Goal: Book appointment/travel/reservation

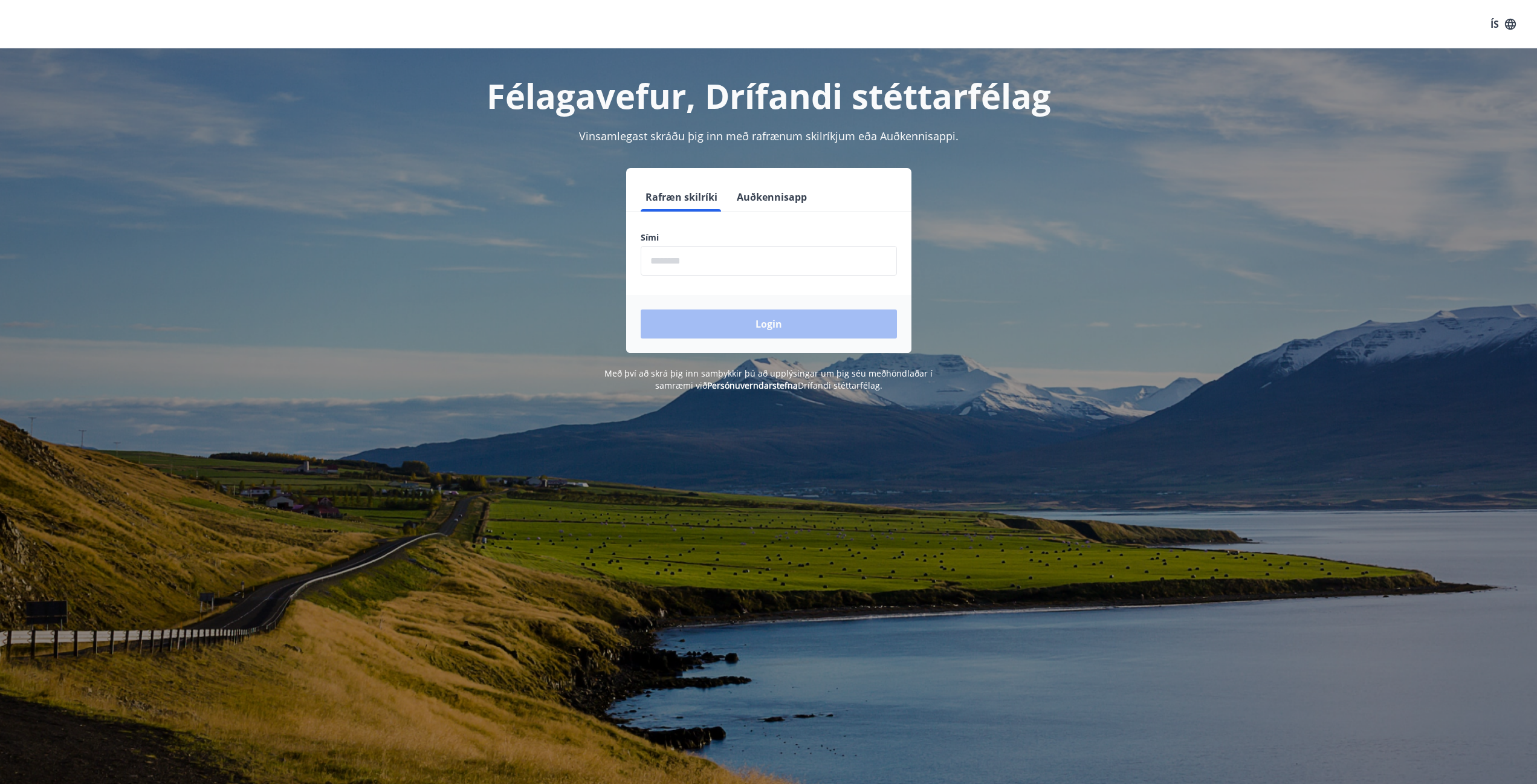
click at [657, 259] on input "phone" at bounding box center [768, 261] width 256 height 29
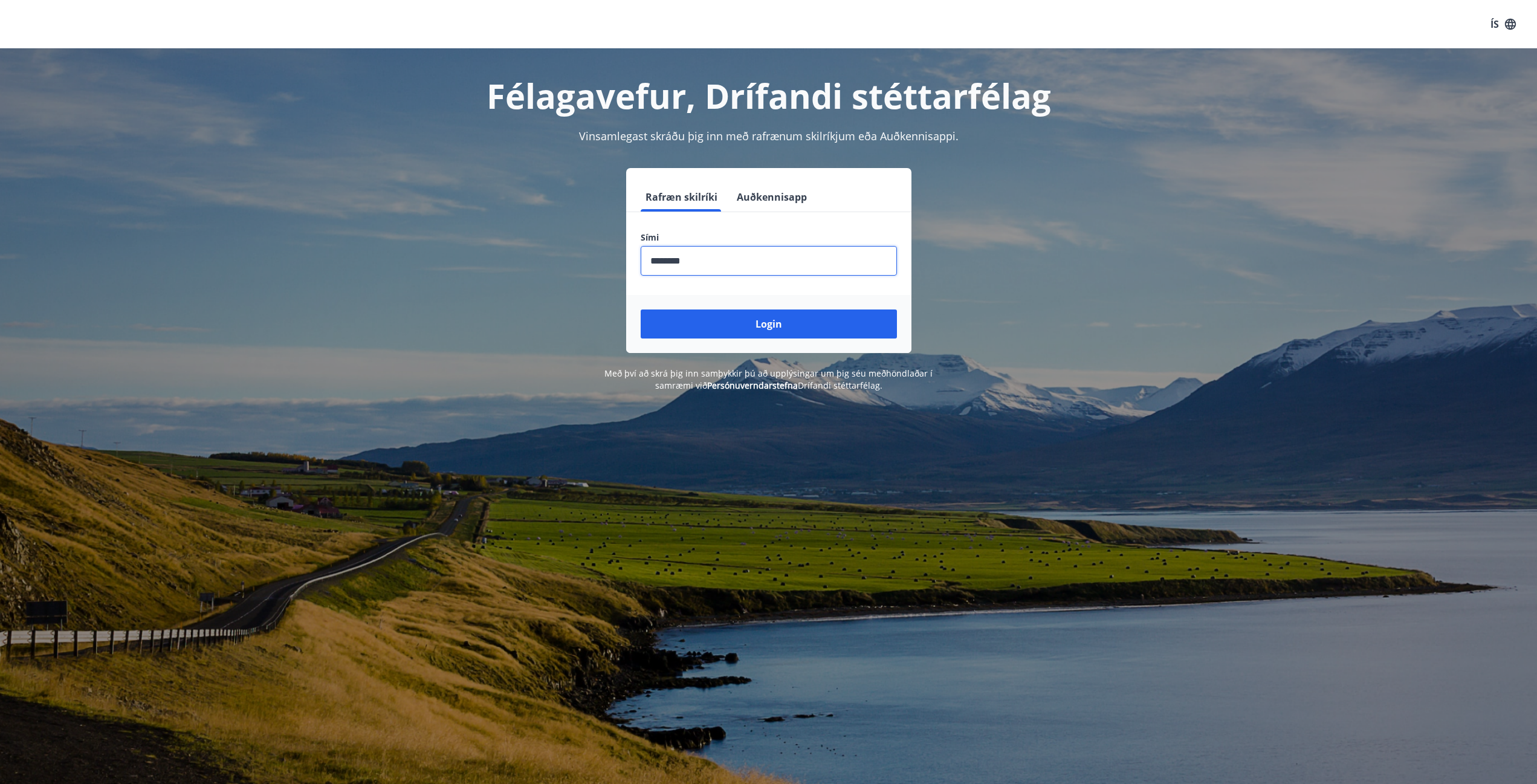
type input "********"
click at [640, 310] on button "Login" at bounding box center [768, 324] width 256 height 29
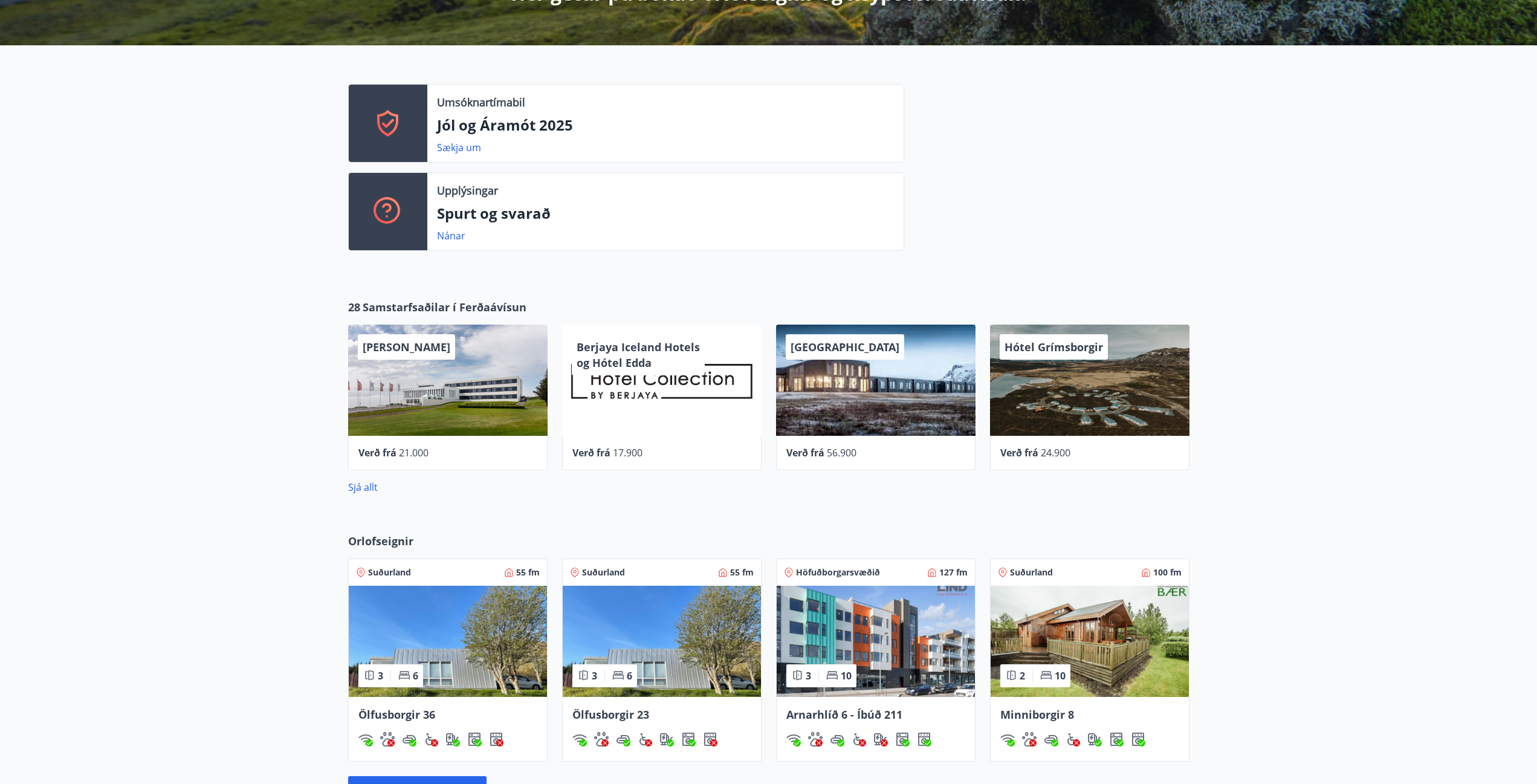
scroll to position [483, 0]
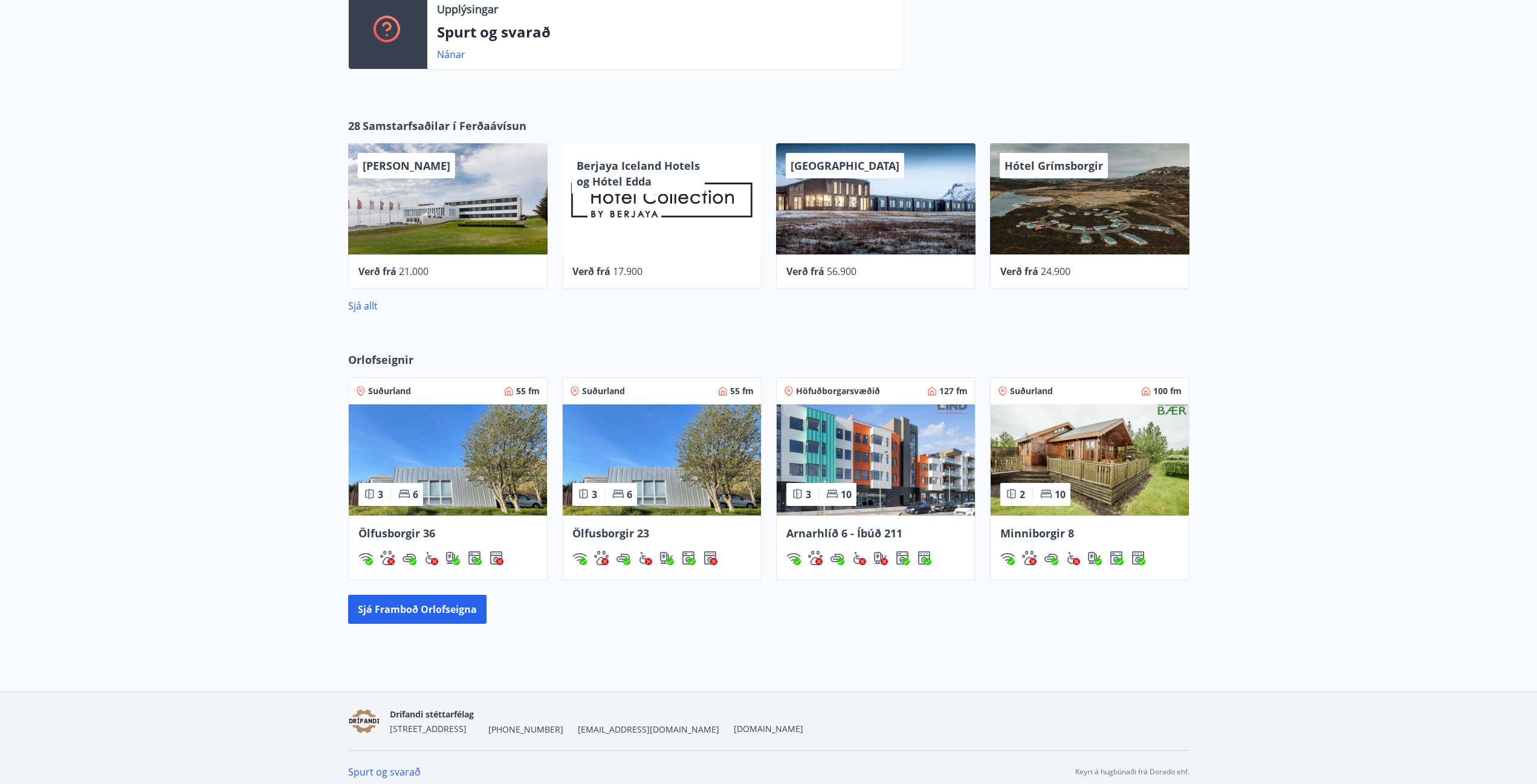
click at [1400, 296] on div "28 Samstarfsaðilar í Ferðaávísun Hótel Höfn Verð frá 21.000 Berjaya Iceland Hot…" at bounding box center [768, 216] width 1537 height 234
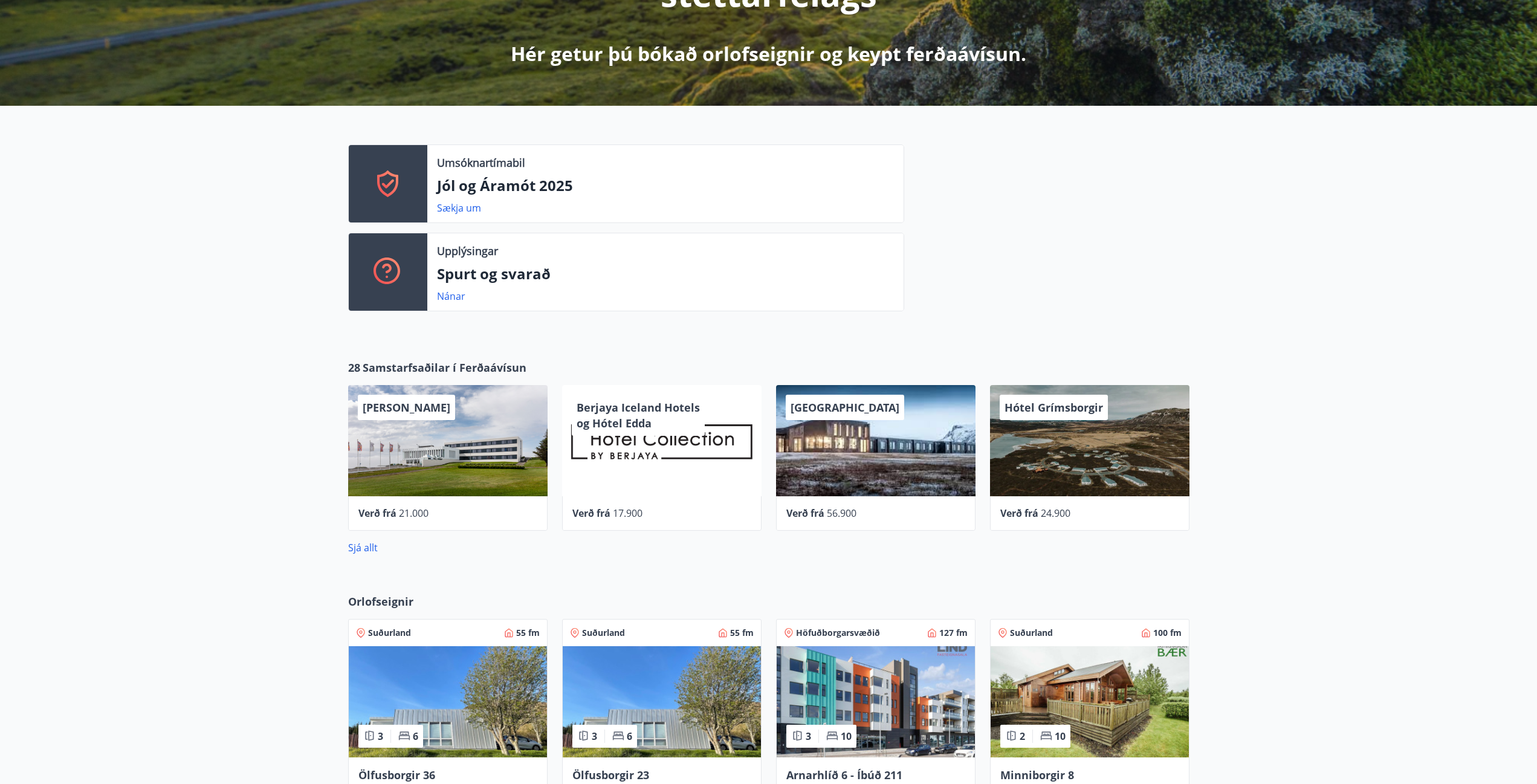
scroll to position [423, 0]
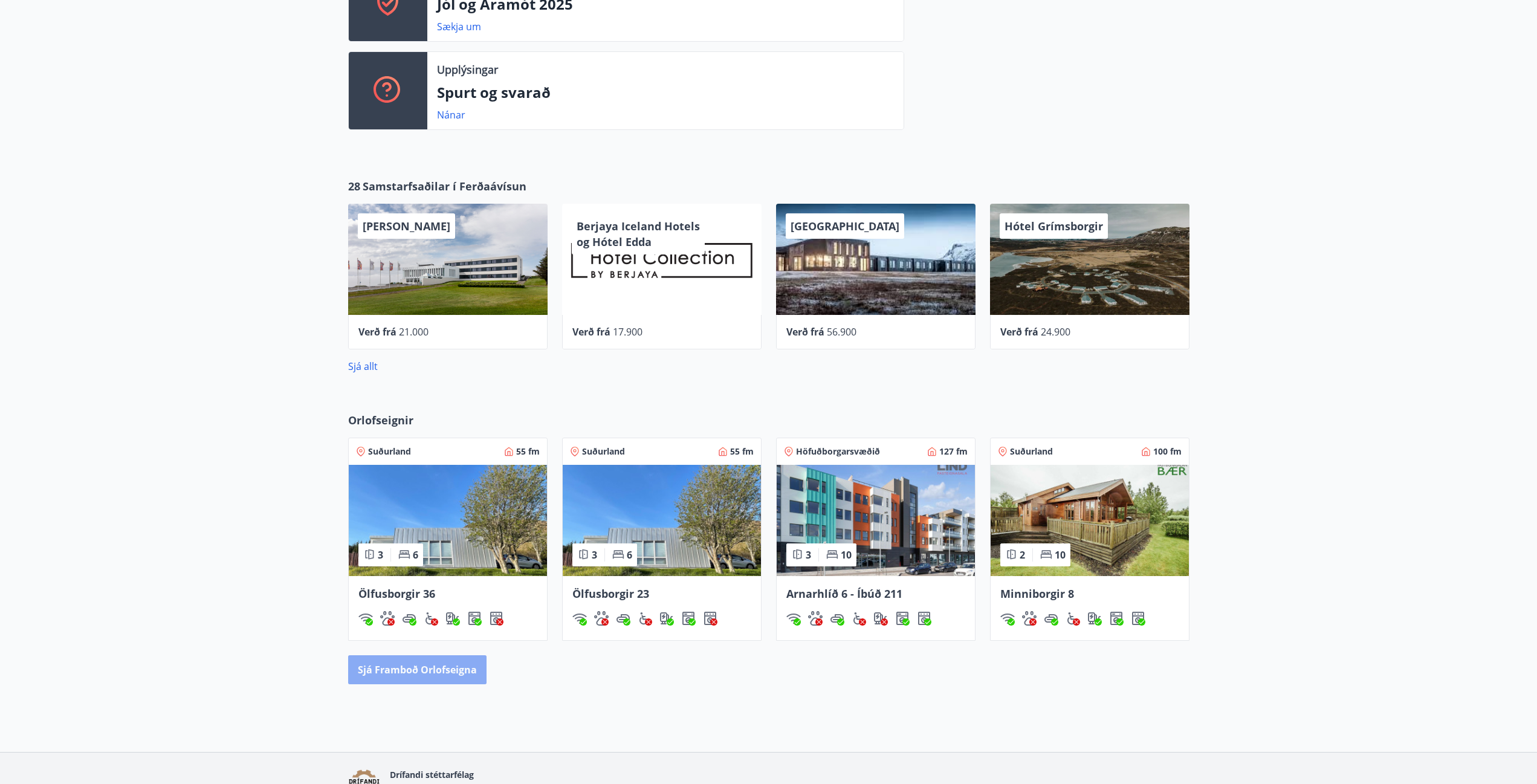
click at [417, 667] on button "Sjá framboð orlofseigna" at bounding box center [417, 670] width 138 height 29
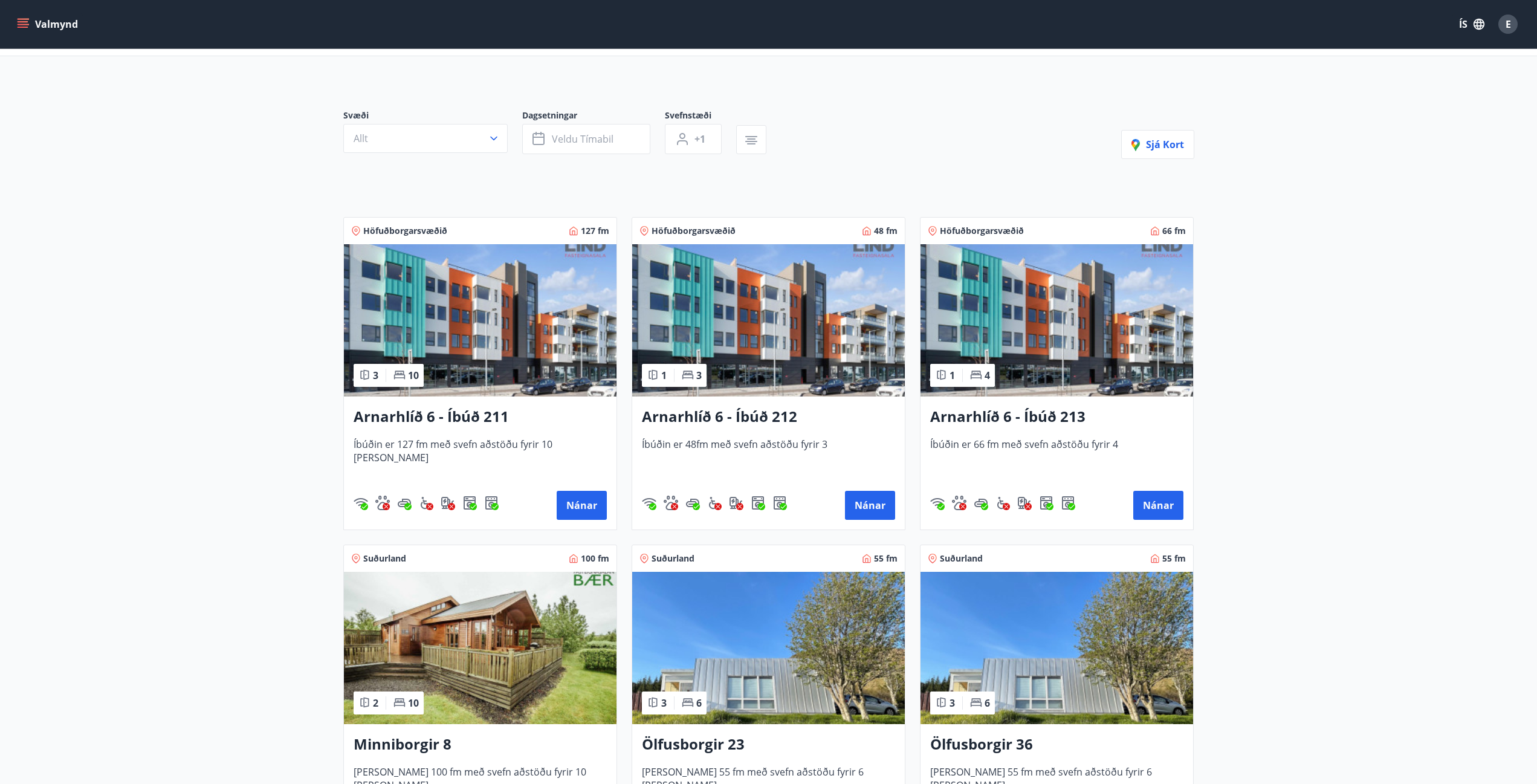
scroll to position [121, 0]
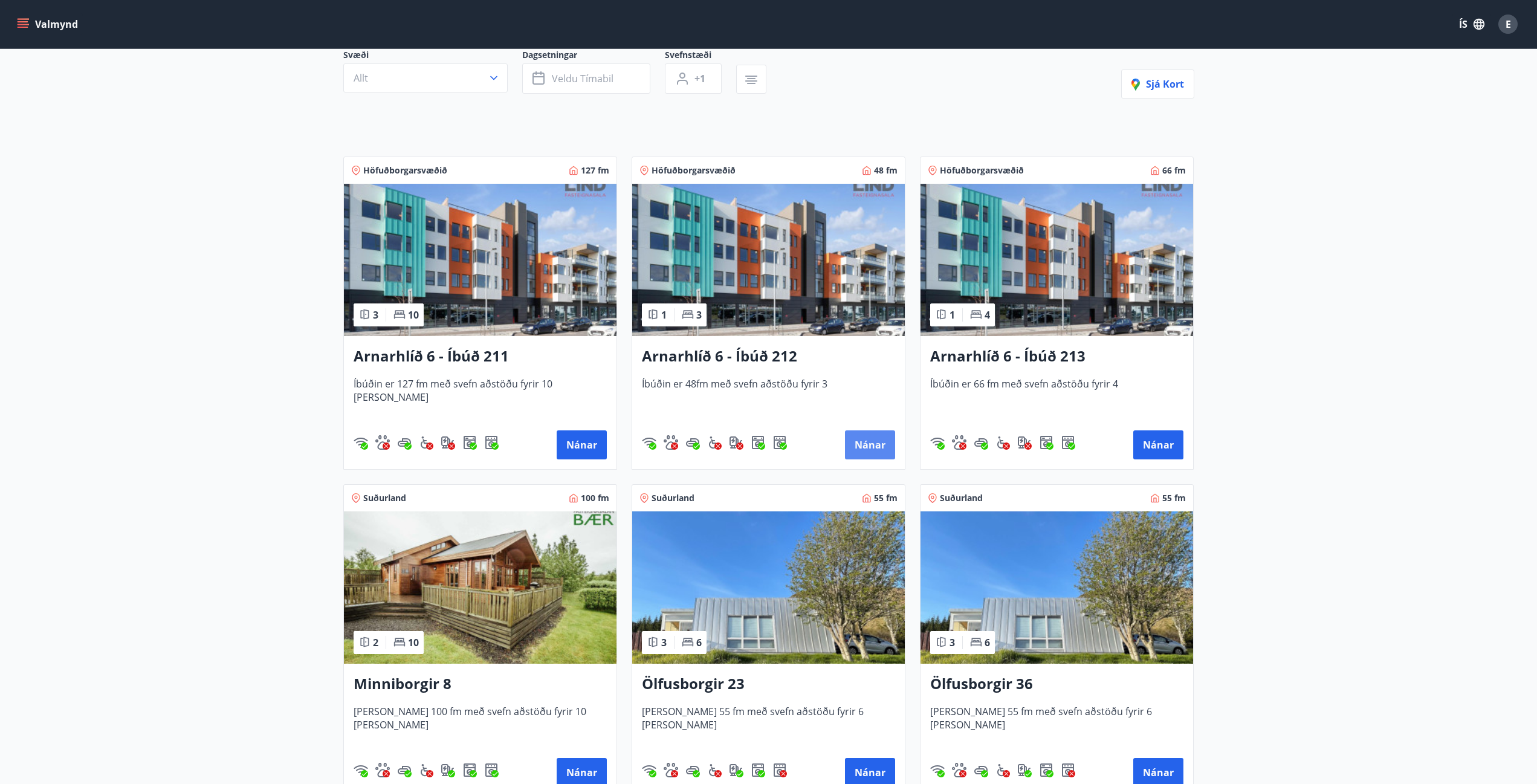
click at [882, 448] on button "Nánar" at bounding box center [869, 445] width 50 height 29
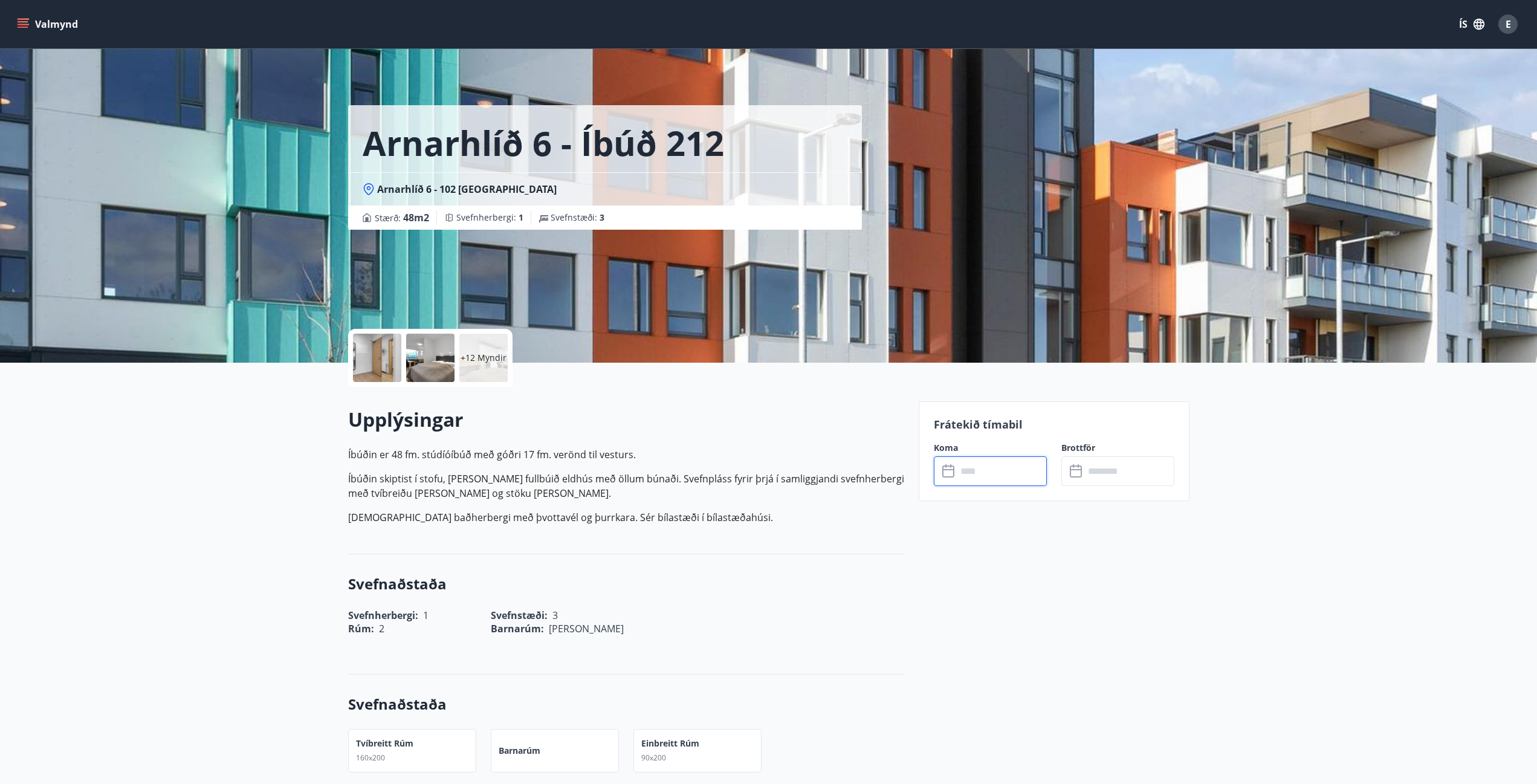
click at [971, 468] on input "text" at bounding box center [1001, 471] width 90 height 29
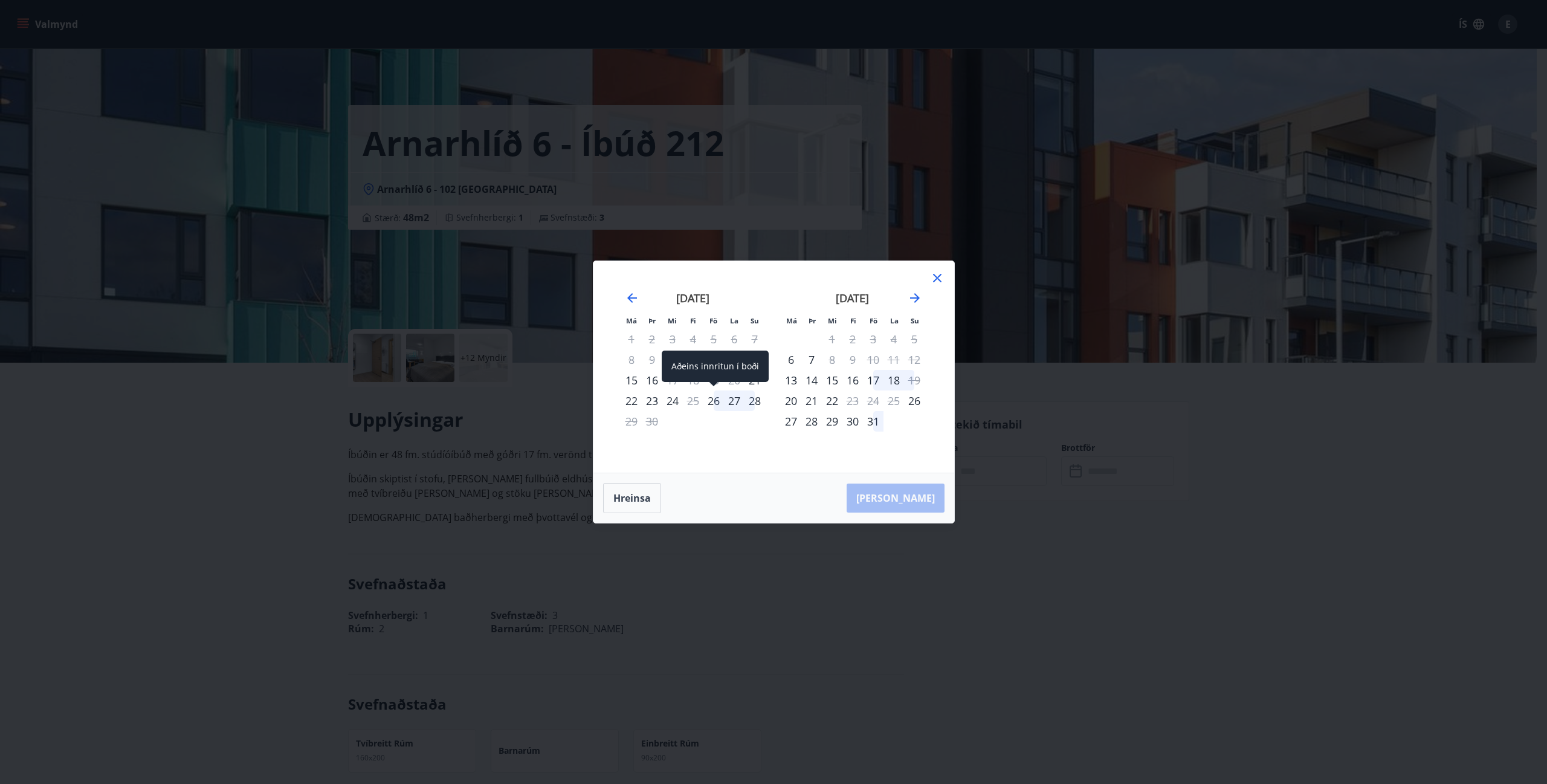
click at [714, 405] on div "26" at bounding box center [713, 400] width 20 height 20
click at [754, 402] on div "28" at bounding box center [755, 400] width 20 height 20
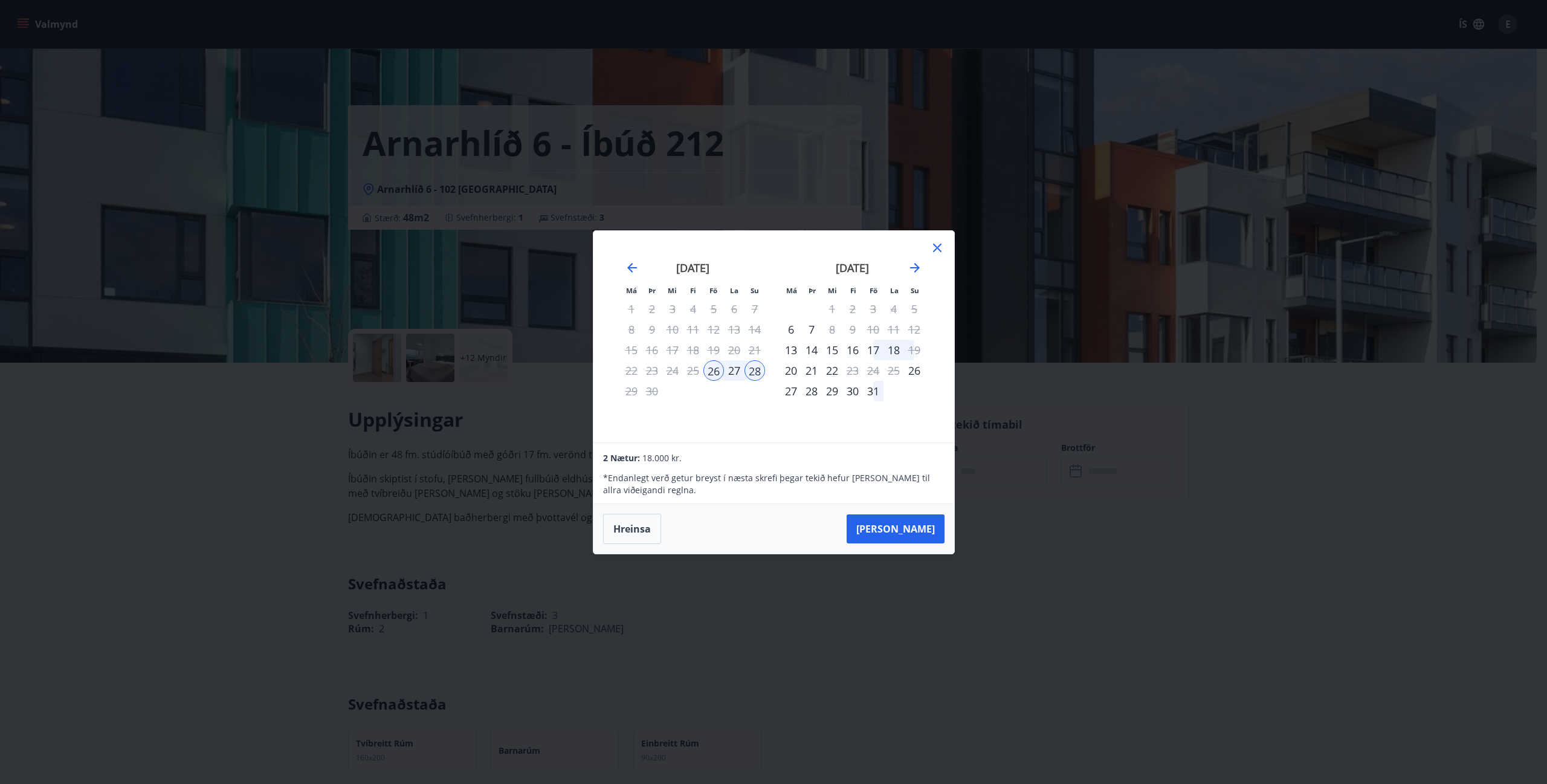
click at [938, 247] on icon at bounding box center [938, 247] width 15 height 15
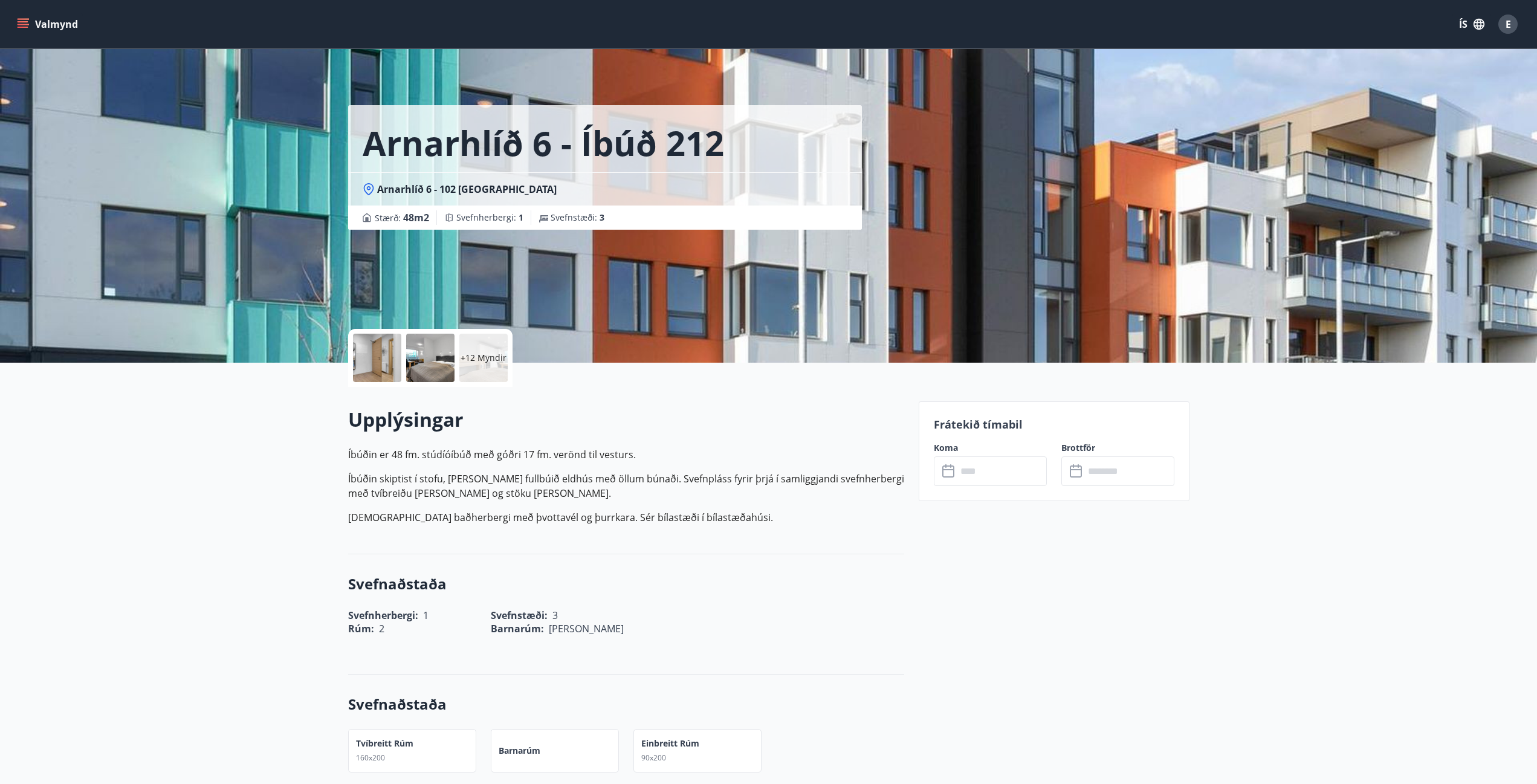
click at [23, 24] on icon "menu" at bounding box center [24, 24] width 13 height 1
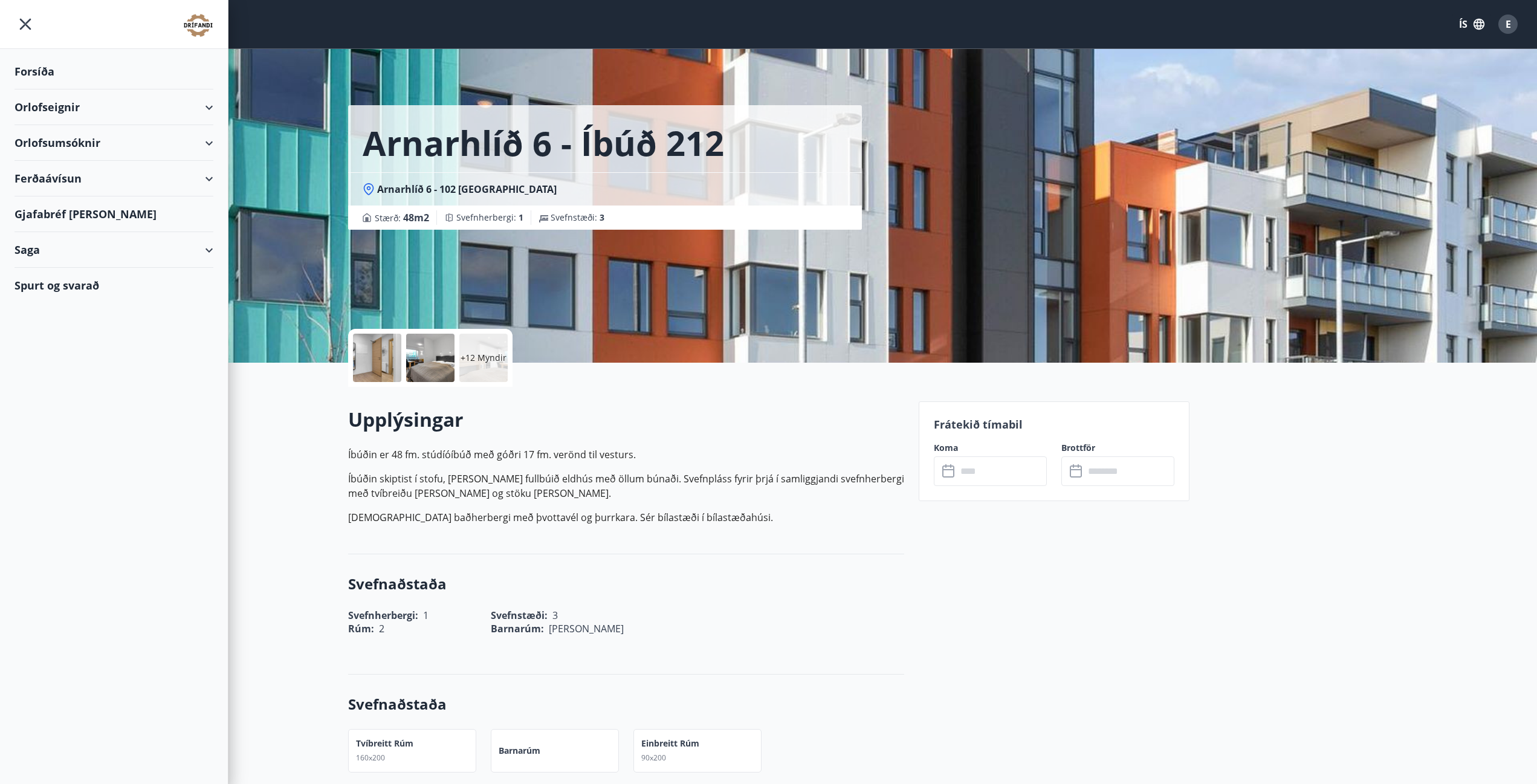
click at [47, 75] on div "Forsíða" at bounding box center [114, 72] width 198 height 36
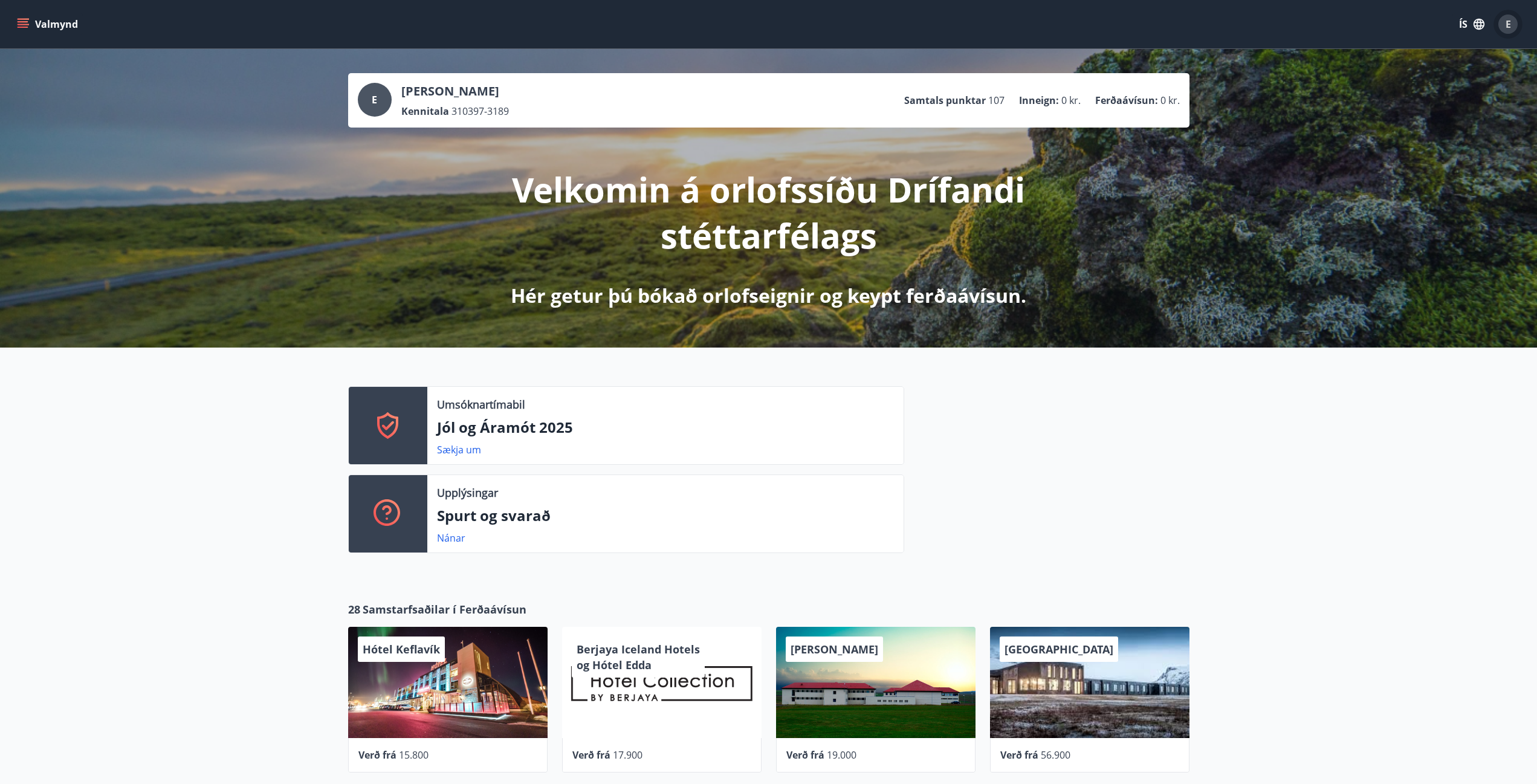
click at [1508, 31] on div "E" at bounding box center [1508, 24] width 20 height 20
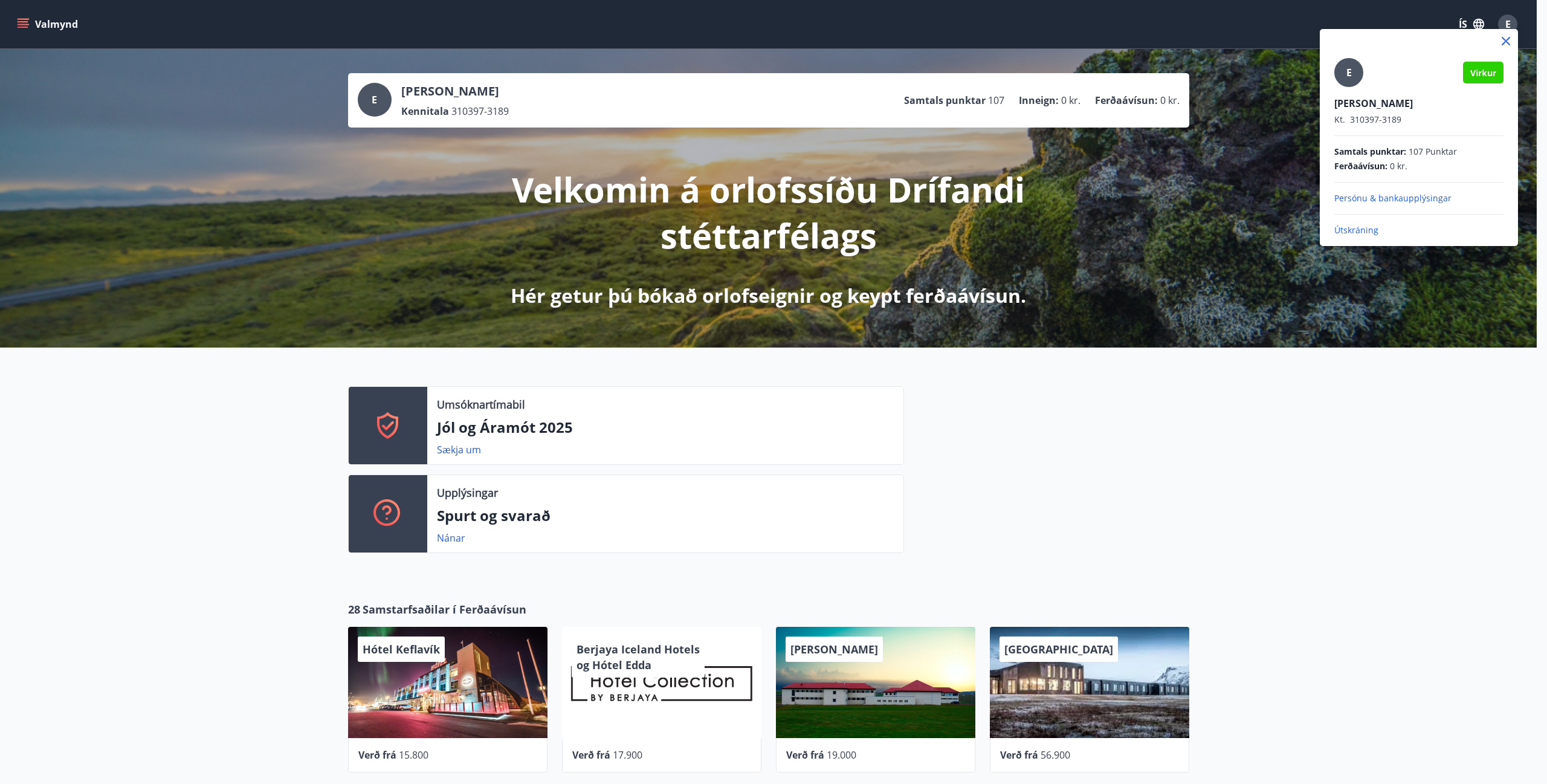
click at [1350, 234] on p "Útskráning" at bounding box center [1419, 230] width 169 height 12
